Goal: Task Accomplishment & Management: Manage account settings

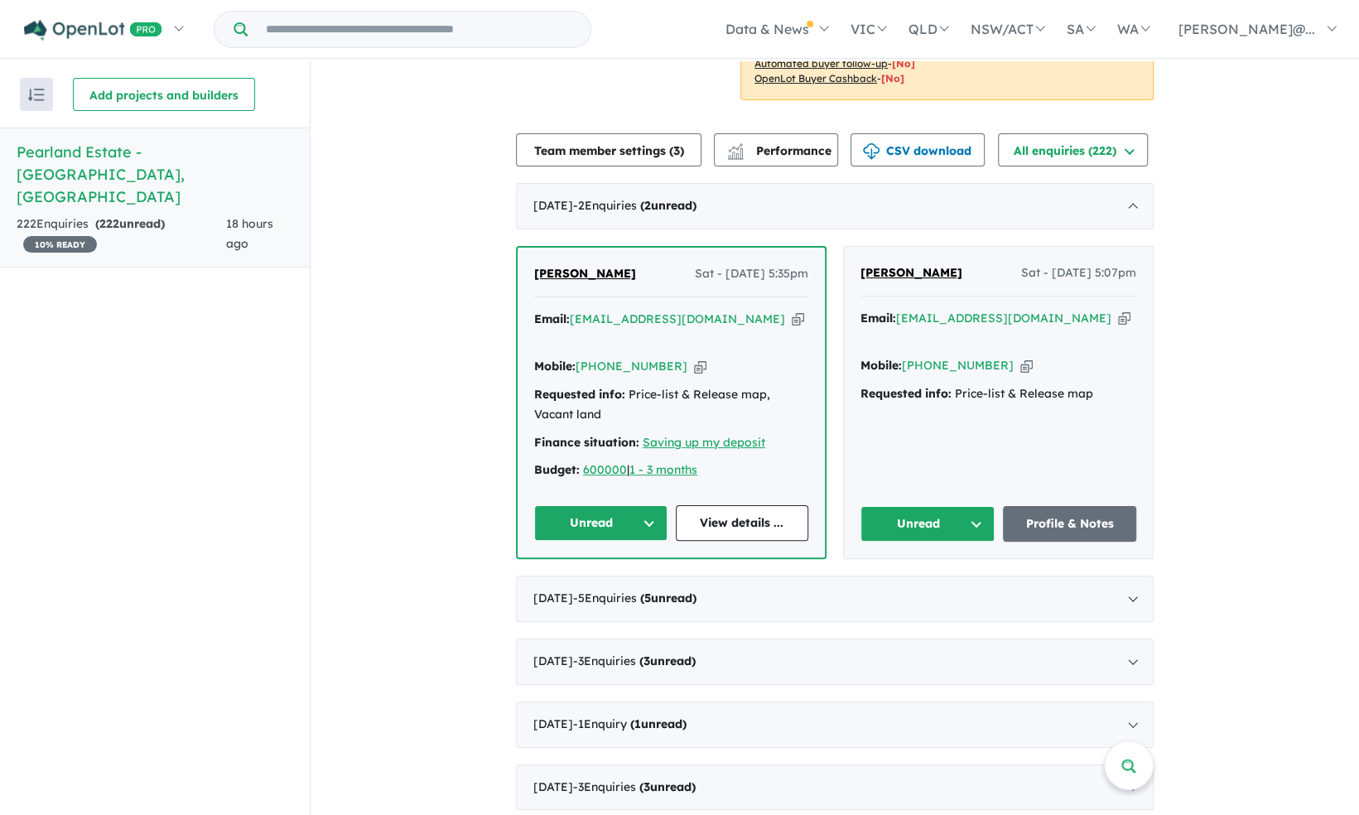
scroll to position [331, 0]
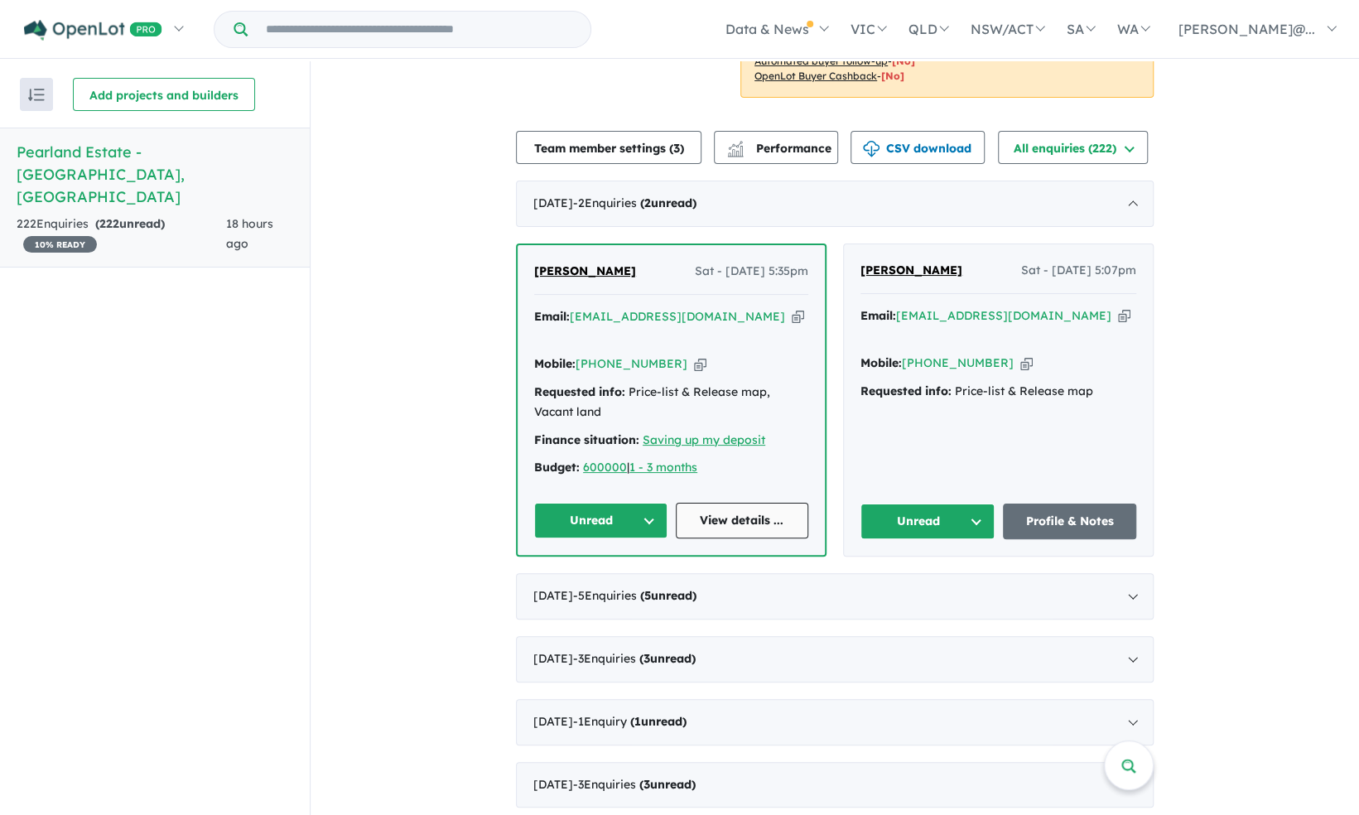
click at [745, 503] on link "View details ..." at bounding box center [742, 521] width 133 height 36
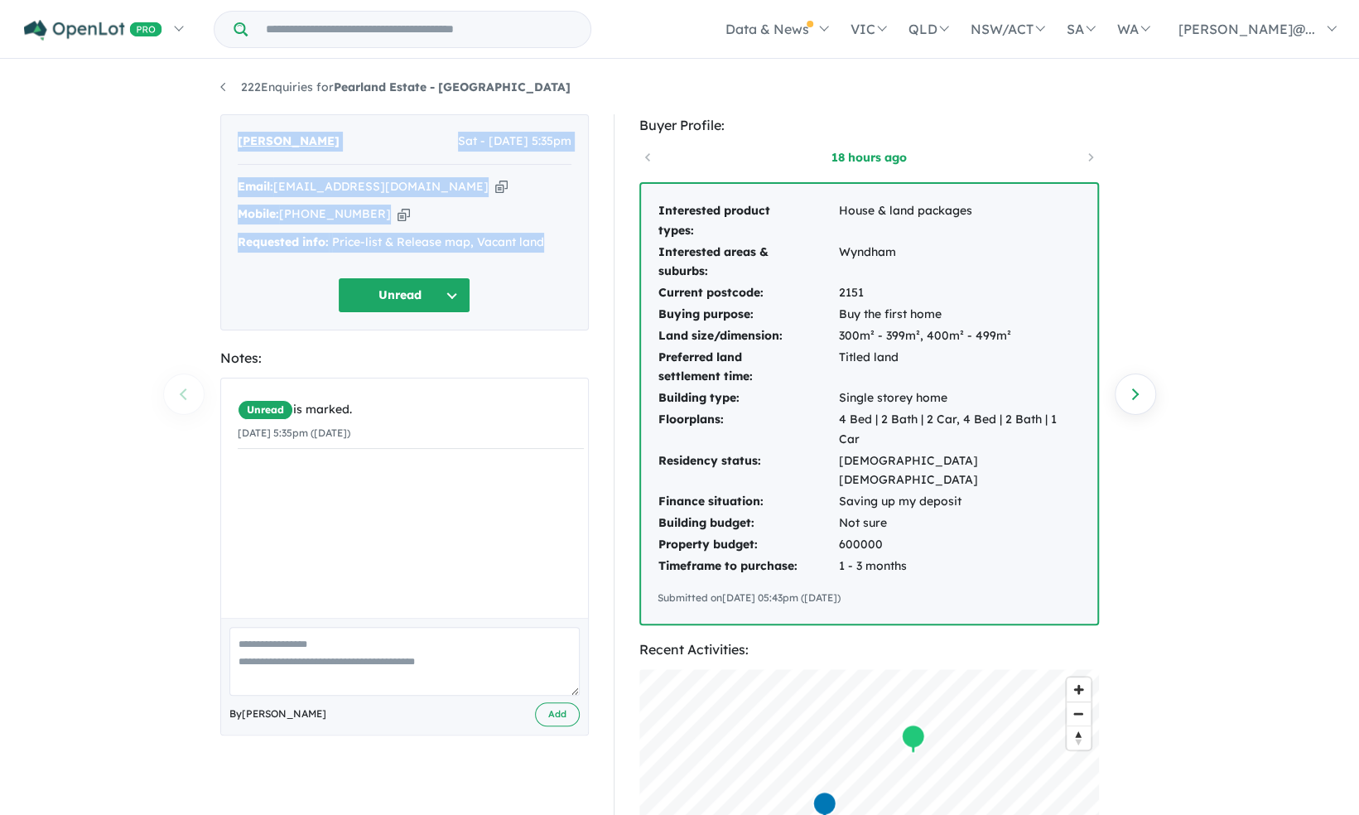
drag, startPoint x: 551, startPoint y: 229, endPoint x: 199, endPoint y: 116, distance: 370.5
click at [199, 116] on div "222 Enquiries for Pearland Estate - [GEOGRAPHIC_DATA] Previous enquiry Next enq…" at bounding box center [679, 439] width 1359 height 756
drag, startPoint x: 199, startPoint y: 116, endPoint x: 270, endPoint y: 137, distance: 74.4
copy div "[PERSON_NAME] Sat - [DATE] 5:35pm Email: [EMAIL_ADDRESS][DOMAIN_NAME] Copied! M…"
